Goal: Check status: Check status

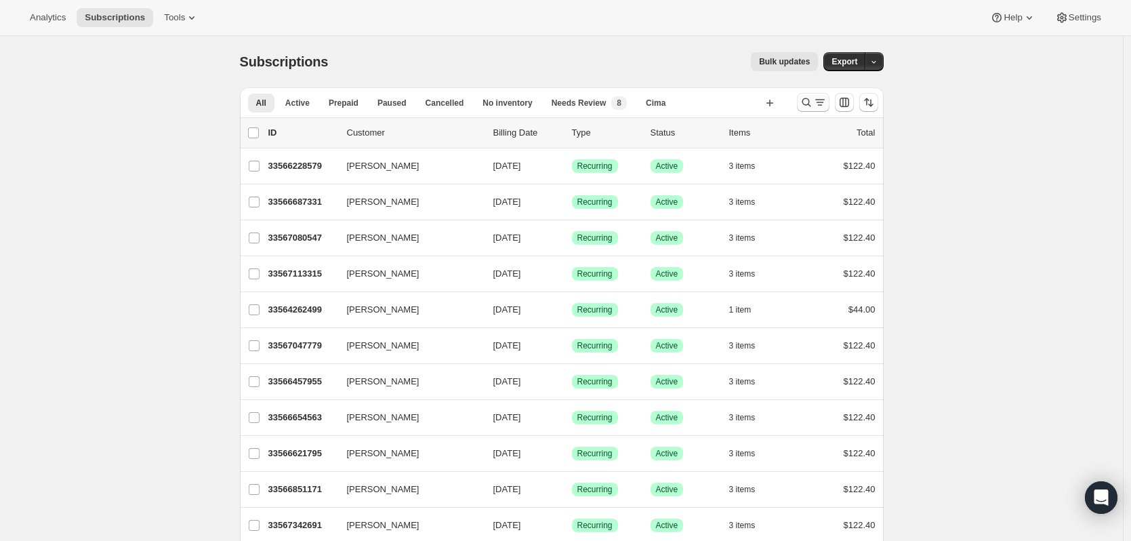
click at [806, 103] on icon "Search and filter results" at bounding box center [806, 102] width 9 height 9
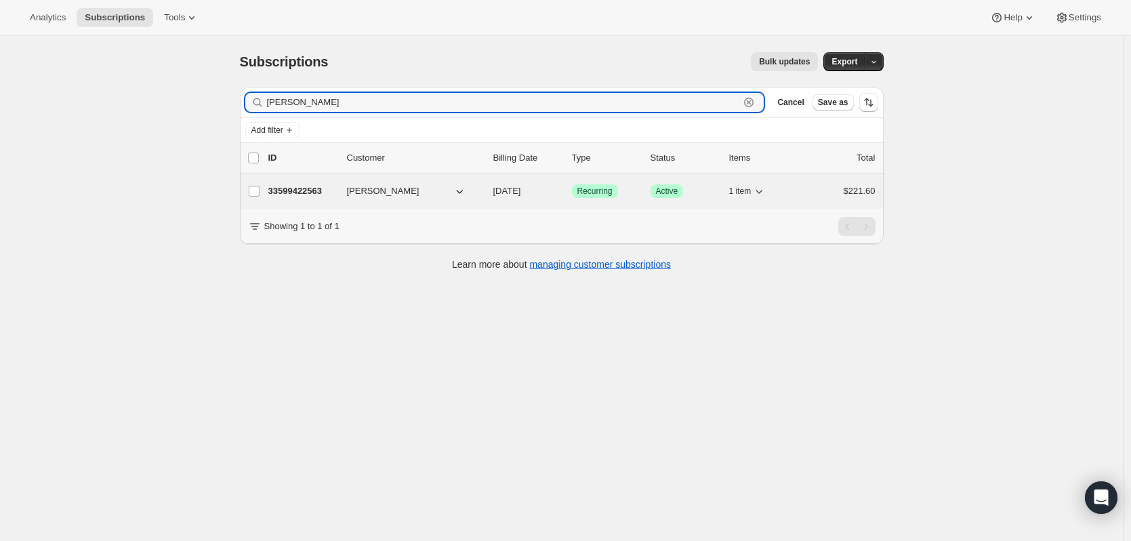
type input "[PERSON_NAME]"
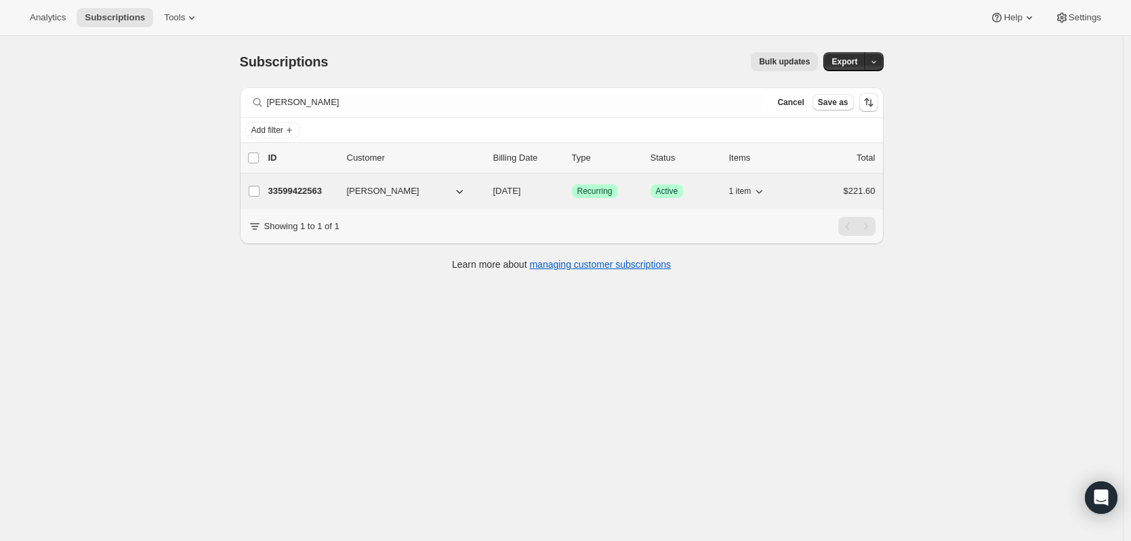
click at [314, 196] on p "33599422563" at bounding box center [302, 191] width 68 height 14
